Goal: Transaction & Acquisition: Purchase product/service

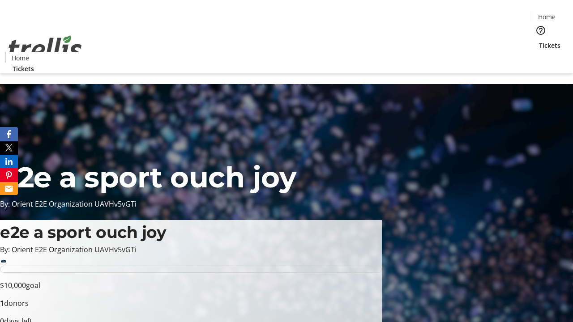
click at [547, 13] on span "Sign Up" at bounding box center [551, 12] width 26 height 11
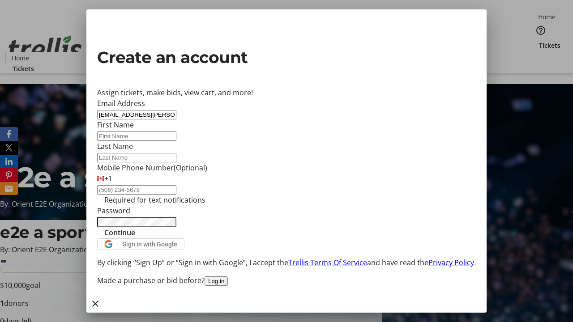
type input "[EMAIL_ADDRESS][PERSON_NAME][DOMAIN_NAME]"
type input "Ora"
type input "[PERSON_NAME]"
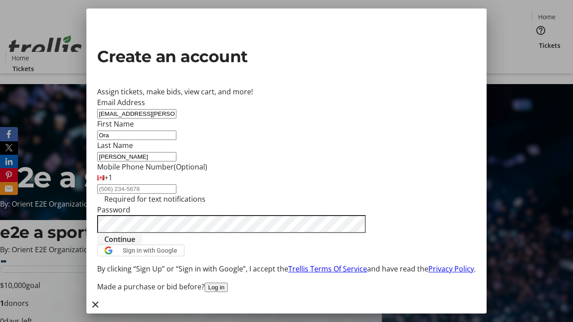
click at [135, 245] on span "Continue" at bounding box center [119, 239] width 31 height 11
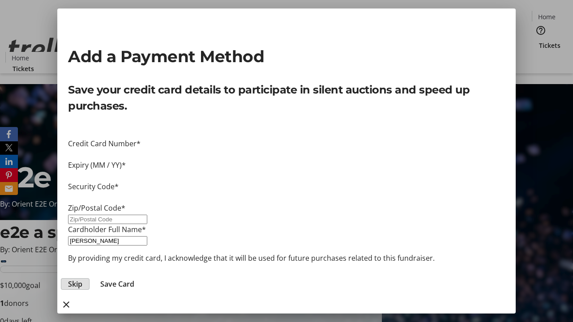
click at [82, 279] on span "Skip" at bounding box center [75, 284] width 14 height 11
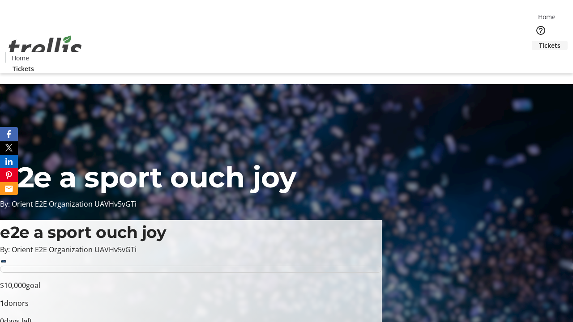
click at [539, 41] on span "Tickets" at bounding box center [549, 45] width 21 height 9
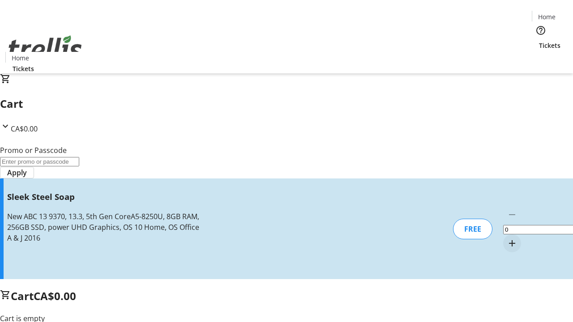
click at [506, 238] on mat-icon "Increment by one" at bounding box center [511, 243] width 11 height 11
type input "1"
